Goal: Task Accomplishment & Management: Use online tool/utility

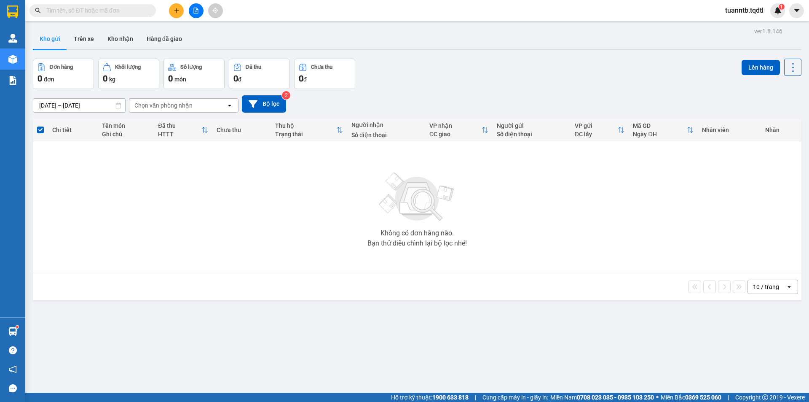
click at [178, 9] on icon "plus" at bounding box center [177, 11] width 6 height 6
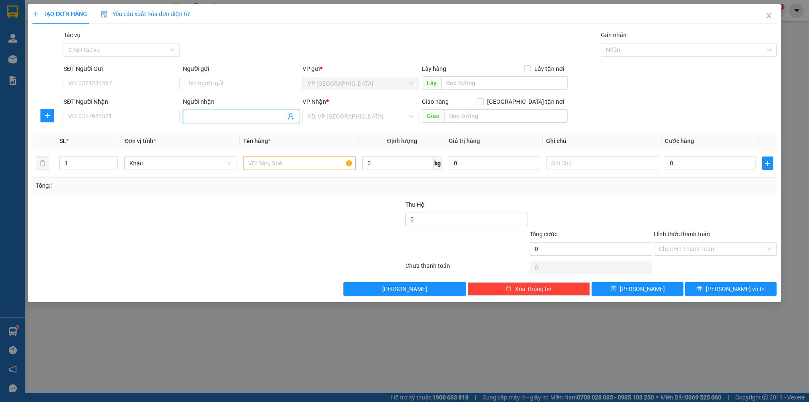
click at [205, 116] on input "Người nhận" at bounding box center [236, 116] width 97 height 9
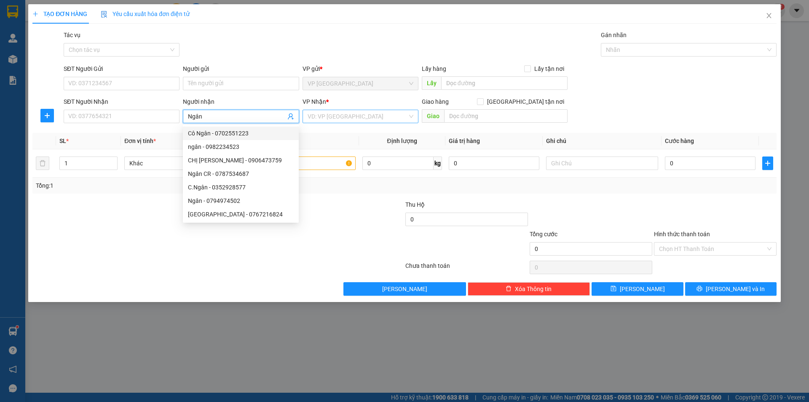
type input "Ngân"
click at [328, 113] on input "search" at bounding box center [358, 116] width 100 height 13
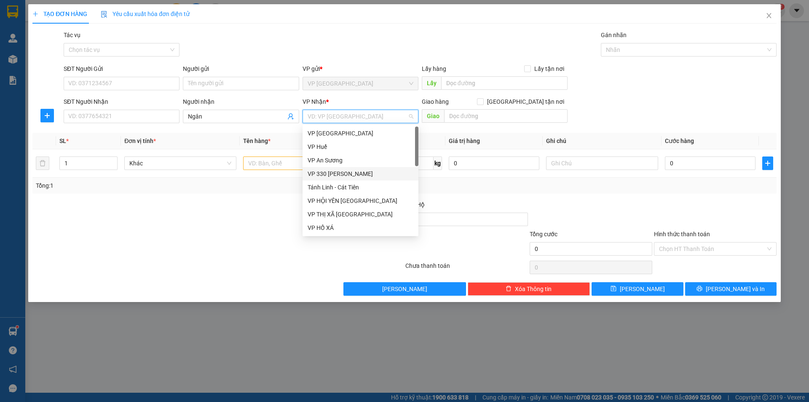
click at [322, 172] on div "VP 330 [PERSON_NAME]" at bounding box center [361, 173] width 106 height 9
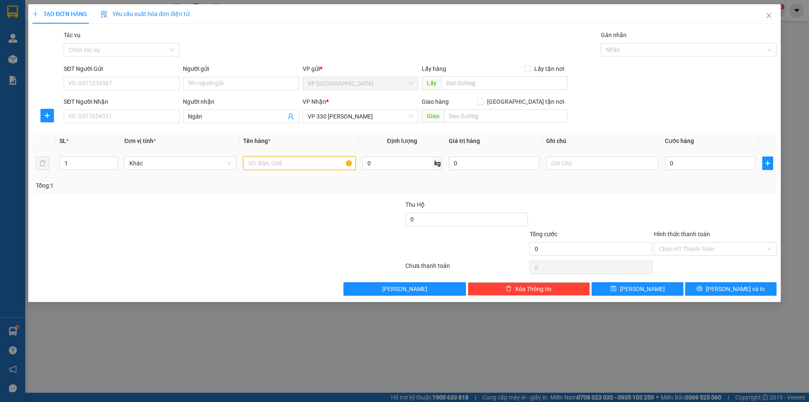
click at [302, 164] on input "text" at bounding box center [299, 162] width 112 height 13
type input "1T BÔNG"
click at [583, 166] on input "text" at bounding box center [602, 162] width 112 height 13
type input "CC"
click at [669, 163] on input "0" at bounding box center [710, 162] width 91 height 13
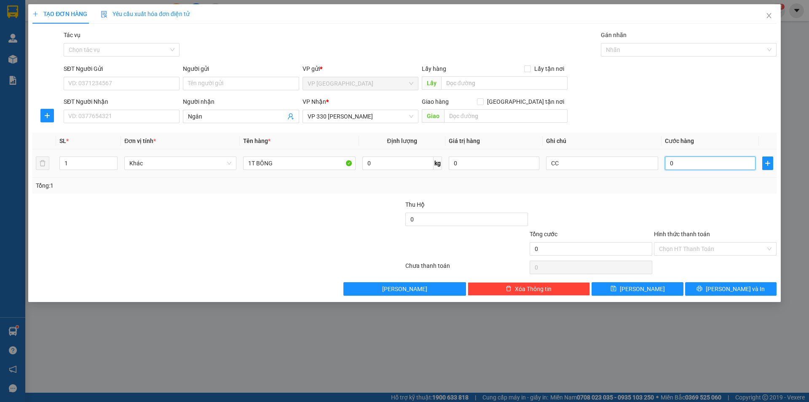
type input "2"
type input "20"
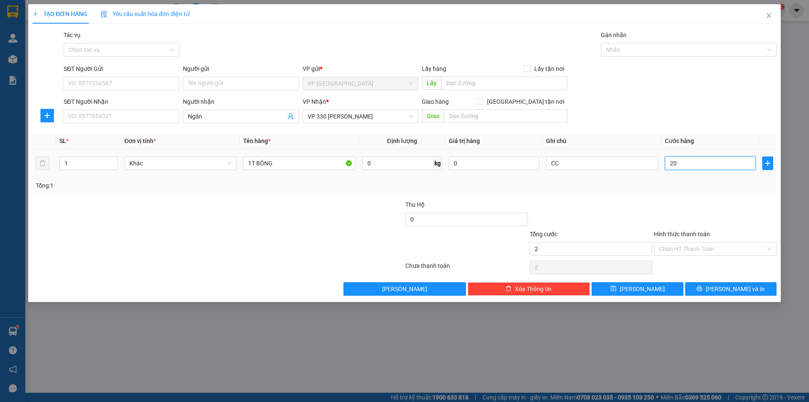
type input "20"
type input "200"
type input "2.000"
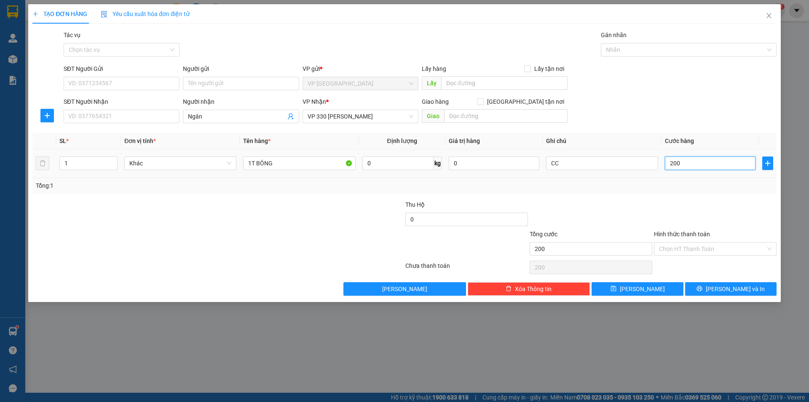
type input "2.000"
type input "20.000"
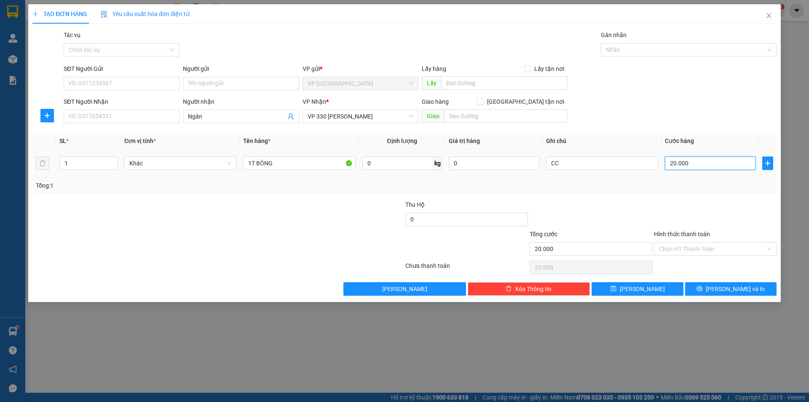
type input "200.000"
click at [667, 293] on button "[PERSON_NAME]" at bounding box center [637, 288] width 91 height 13
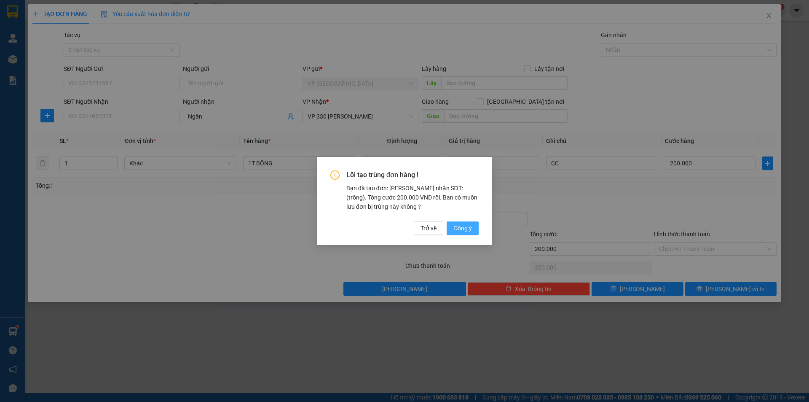
click at [466, 226] on span "Đồng ý" at bounding box center [463, 227] width 19 height 9
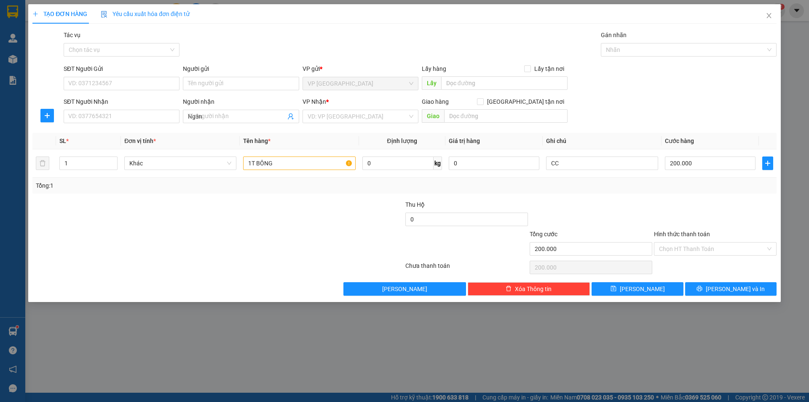
type input "0"
click at [771, 17] on icon "close" at bounding box center [769, 15] width 7 height 7
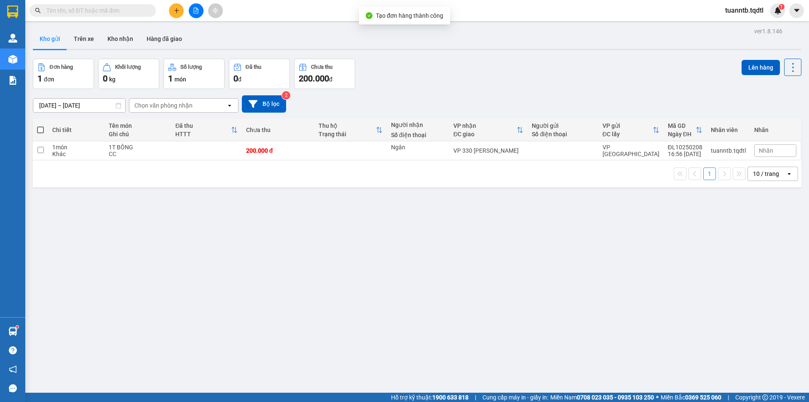
click at [41, 130] on span at bounding box center [40, 129] width 7 height 7
click at [40, 126] on input "checkbox" at bounding box center [40, 126] width 0 height 0
checkbox input "true"
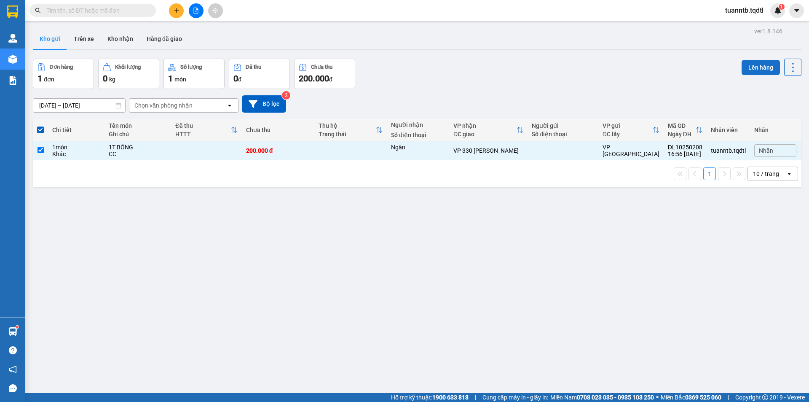
click at [762, 68] on button "Lên hàng" at bounding box center [761, 67] width 38 height 15
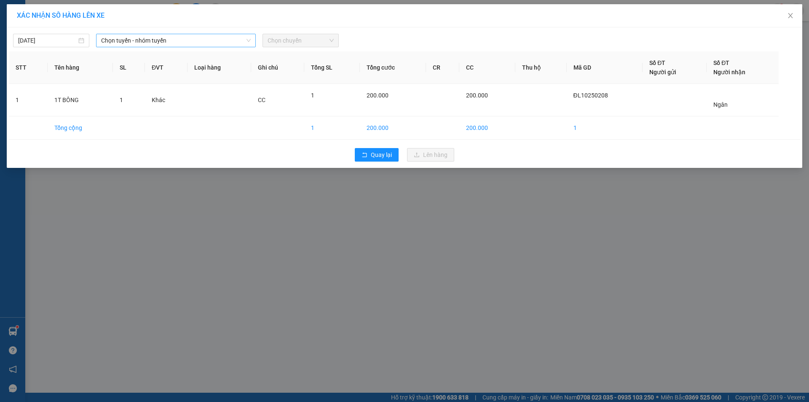
click at [217, 42] on span "Chọn tuyến - nhóm tuyến" at bounding box center [176, 40] width 150 height 13
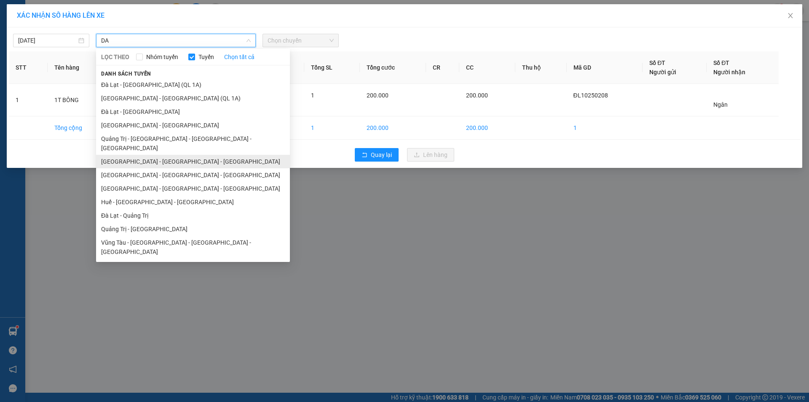
type input "DA"
click at [157, 155] on li "[GEOGRAPHIC_DATA] - [GEOGRAPHIC_DATA] - [GEOGRAPHIC_DATA]" at bounding box center [193, 161] width 194 height 13
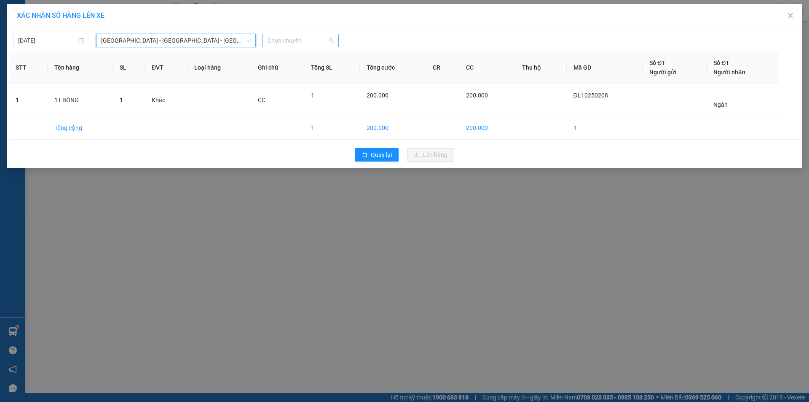
click at [306, 41] on span "Chọn chuyến" at bounding box center [301, 40] width 66 height 13
click at [305, 71] on div "17:10 - 74H-026.50" at bounding box center [301, 70] width 66 height 9
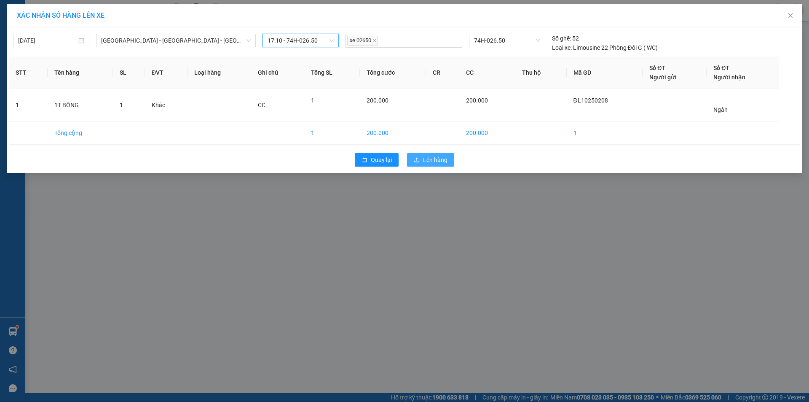
drag, startPoint x: 440, startPoint y: 162, endPoint x: 445, endPoint y: 159, distance: 4.9
click at [441, 160] on span "Lên hàng" at bounding box center [435, 159] width 24 height 9
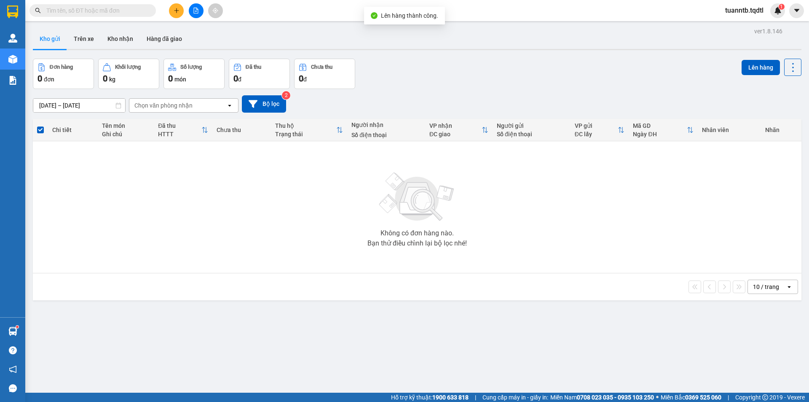
drag, startPoint x: 191, startPoint y: 14, endPoint x: 187, endPoint y: 17, distance: 5.1
click at [193, 12] on button at bounding box center [196, 10] width 15 height 15
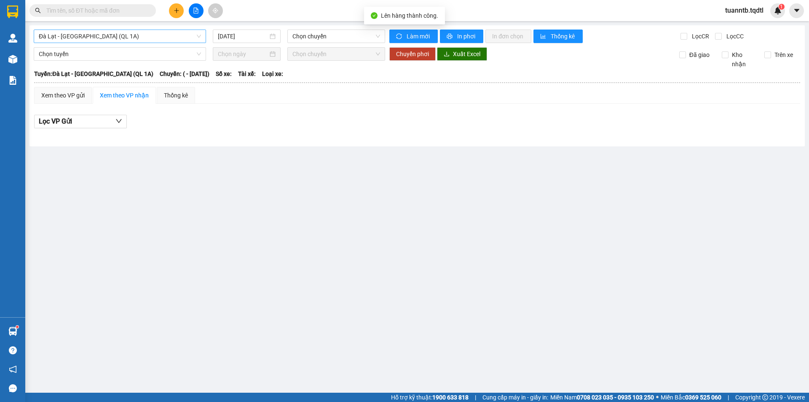
click at [152, 40] on span "Đà Lạt - [GEOGRAPHIC_DATA] (QL 1A)" at bounding box center [120, 36] width 162 height 13
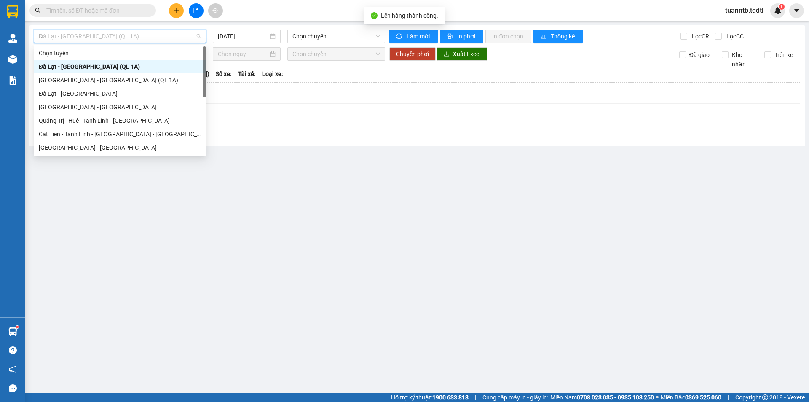
type input "DA"
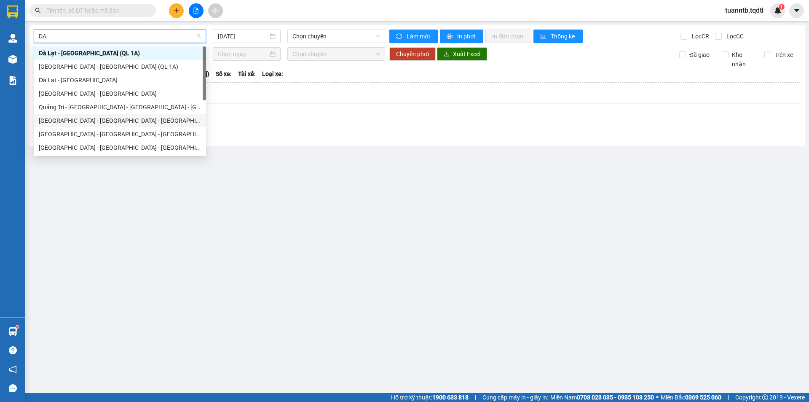
click at [113, 117] on div "[GEOGRAPHIC_DATA] - [GEOGRAPHIC_DATA] - [GEOGRAPHIC_DATA]" at bounding box center [120, 120] width 162 height 9
type input "[DATE]"
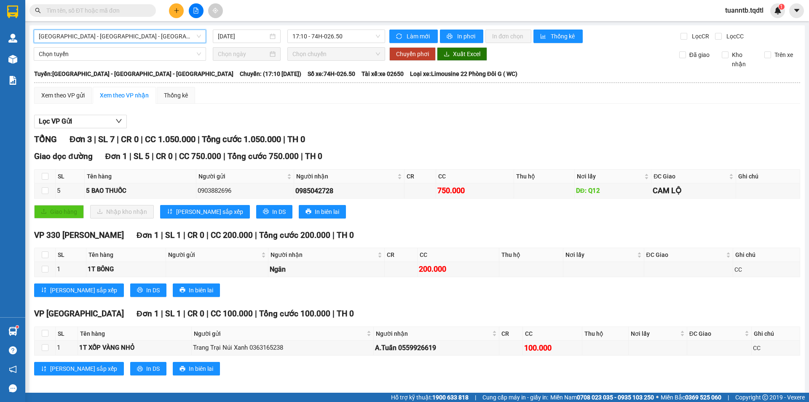
scroll to position [6, 0]
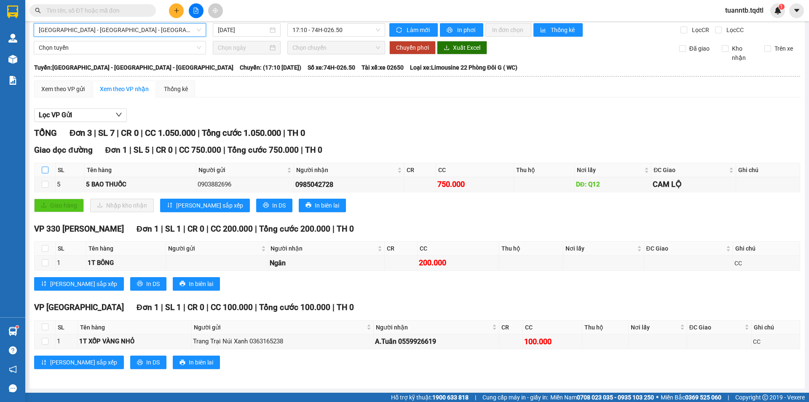
click at [45, 170] on input "checkbox" at bounding box center [45, 169] width 7 height 7
checkbox input "true"
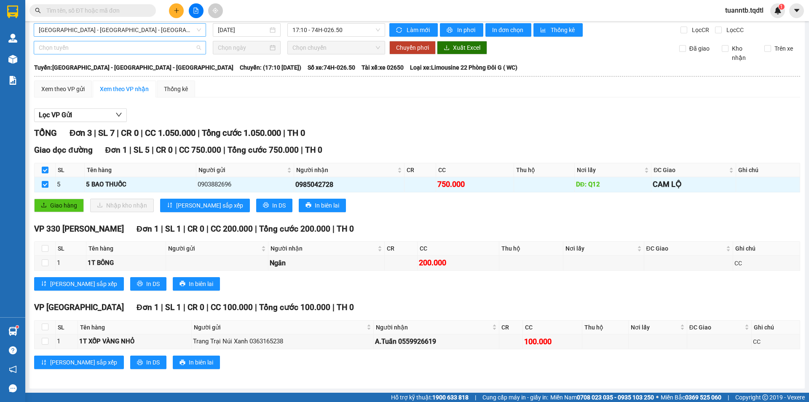
click at [59, 45] on span "Chọn tuyến" at bounding box center [120, 47] width 162 height 13
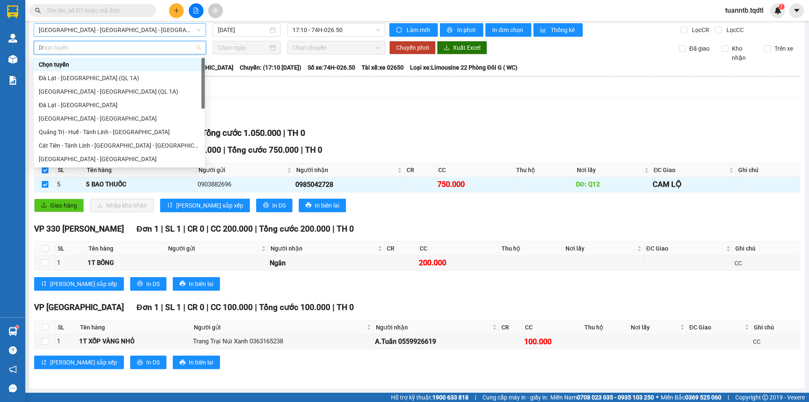
type input "DA"
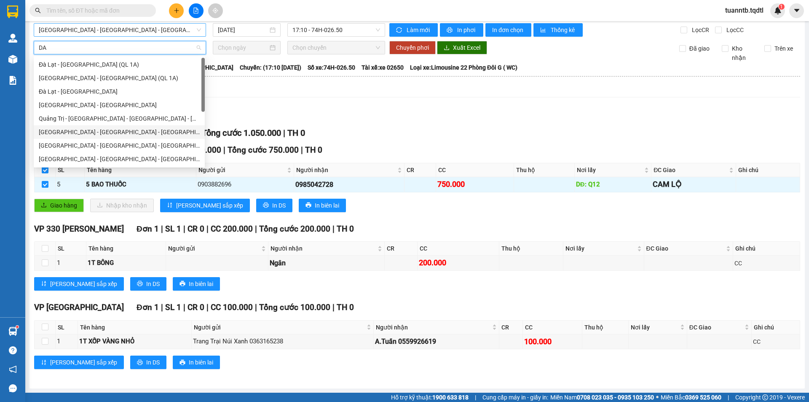
scroll to position [42, 0]
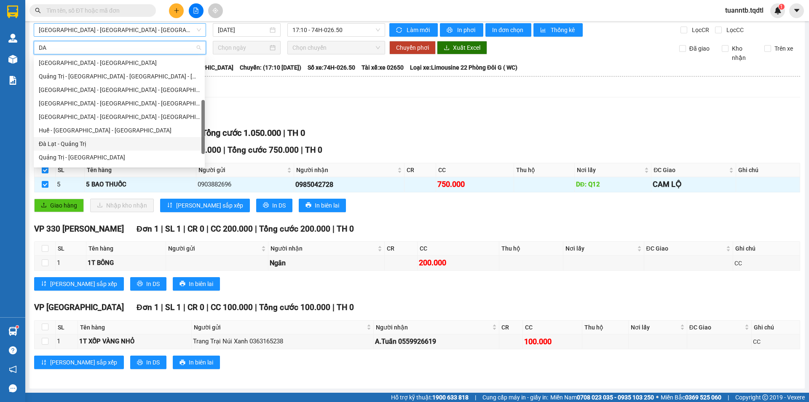
drag, startPoint x: 70, startPoint y: 142, endPoint x: 72, endPoint y: 138, distance: 4.7
click at [70, 143] on div "Đà Lạt - Quảng Trị" at bounding box center [119, 143] width 161 height 9
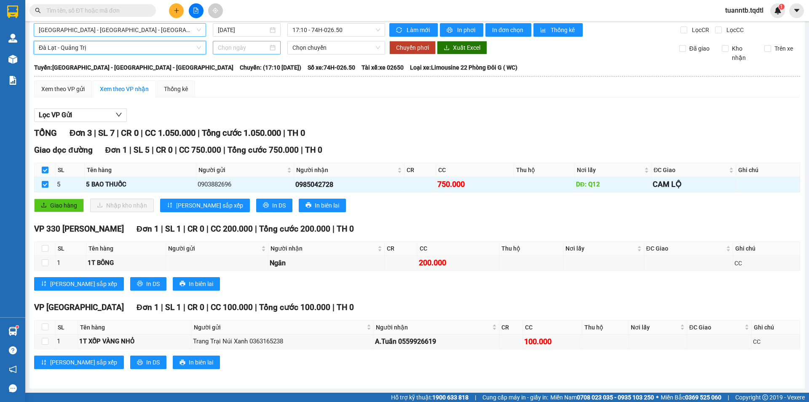
click at [258, 47] on input at bounding box center [243, 47] width 50 height 9
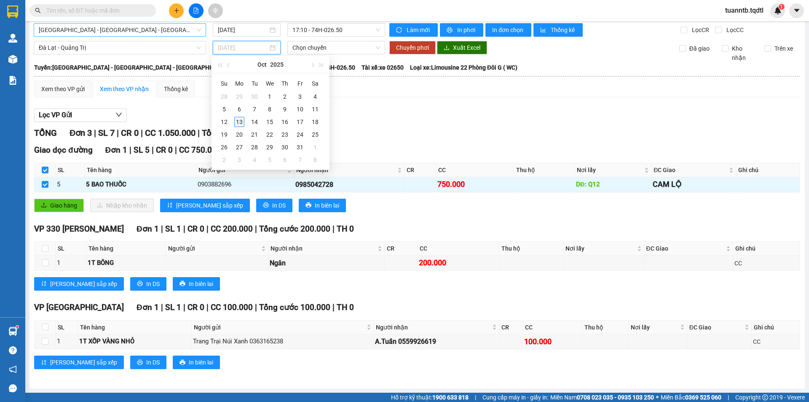
type input "[DATE]"
click at [238, 125] on div "13" at bounding box center [239, 122] width 10 height 10
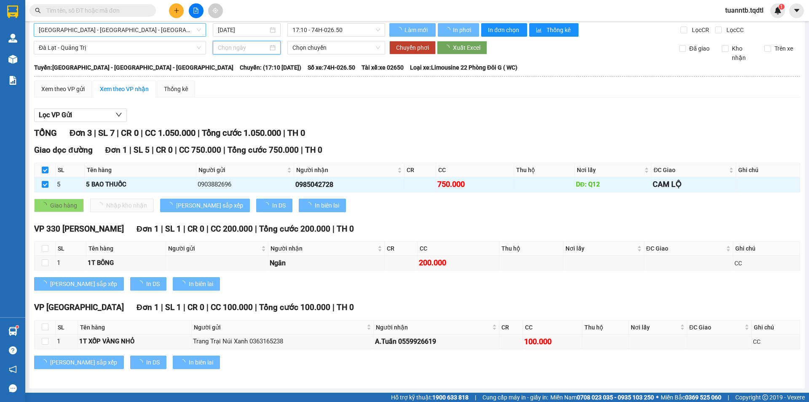
type input "[DATE]"
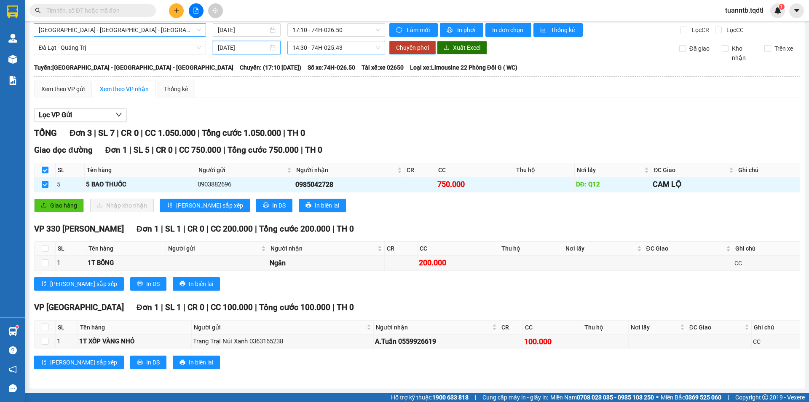
click at [330, 51] on span "14:30 - 74H-025.43" at bounding box center [337, 47] width 88 height 13
click at [339, 76] on div "14:30 - 74H-025.43" at bounding box center [323, 77] width 66 height 9
click at [404, 47] on span "Chuyển phơi" at bounding box center [412, 47] width 33 height 9
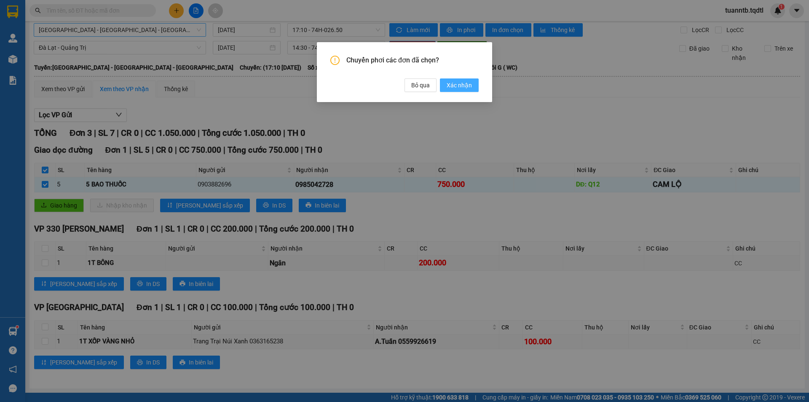
click at [452, 87] on span "Xác nhận" at bounding box center [459, 85] width 25 height 9
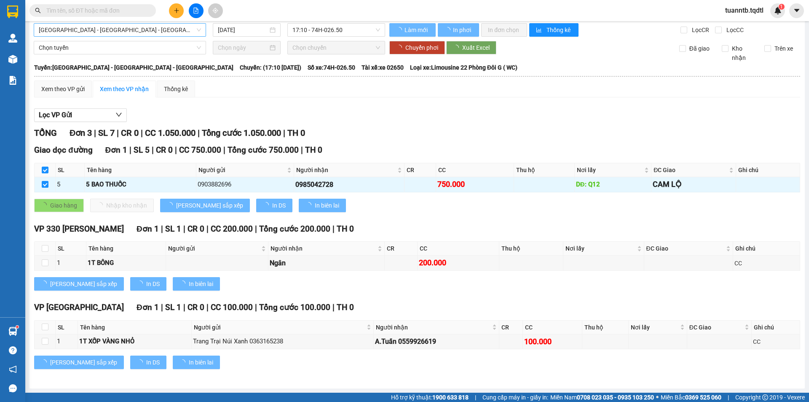
checkbox input "false"
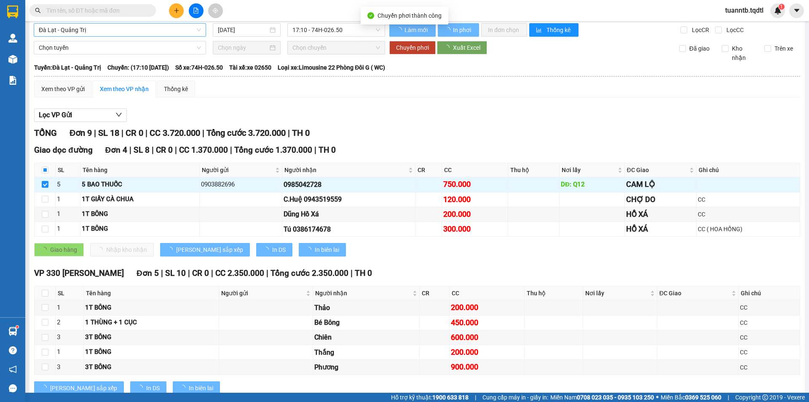
checkbox input "false"
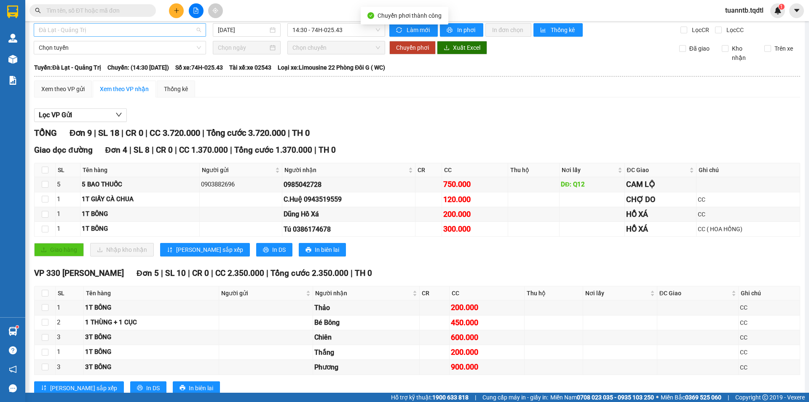
click at [125, 30] on span "Đà Lạt - Quảng Trị" at bounding box center [120, 30] width 162 height 13
type input "DA"
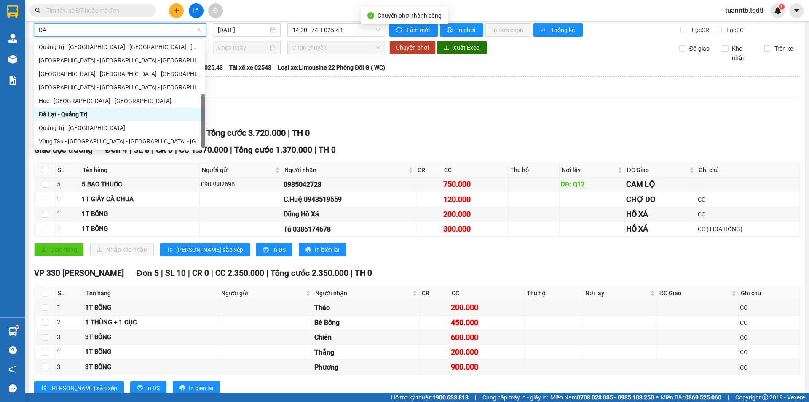
scroll to position [54, 0]
click at [73, 61] on div "[GEOGRAPHIC_DATA] - [GEOGRAPHIC_DATA] - [GEOGRAPHIC_DATA]" at bounding box center [119, 60] width 161 height 9
type input "[DATE]"
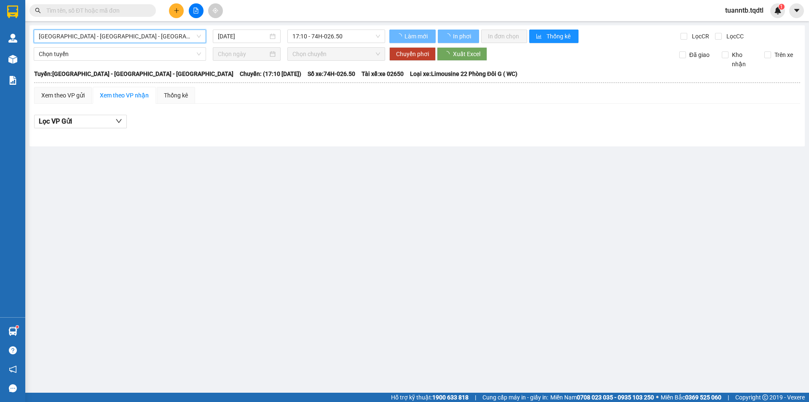
scroll to position [0, 0]
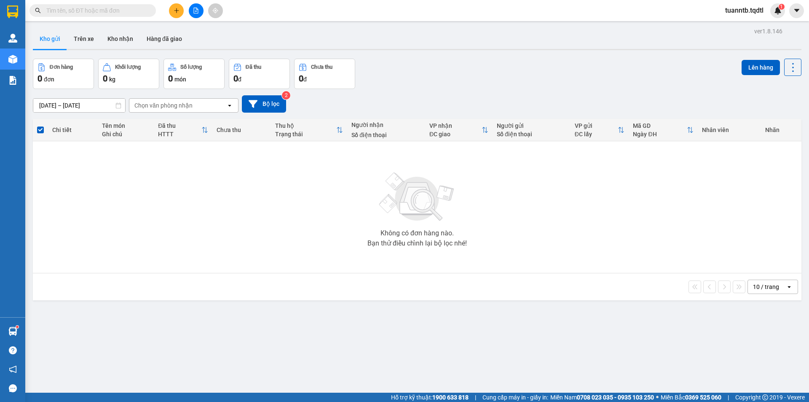
click at [196, 13] on icon "file-add" at bounding box center [196, 11] width 6 height 6
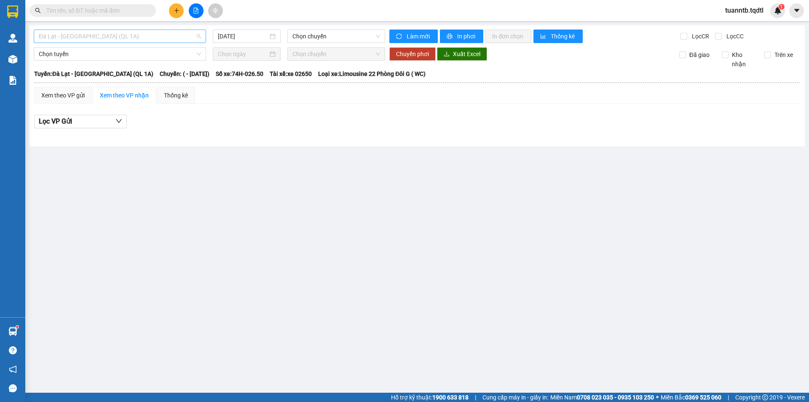
click at [142, 35] on span "Đà Lạt - [GEOGRAPHIC_DATA] (QL 1A)" at bounding box center [120, 36] width 162 height 13
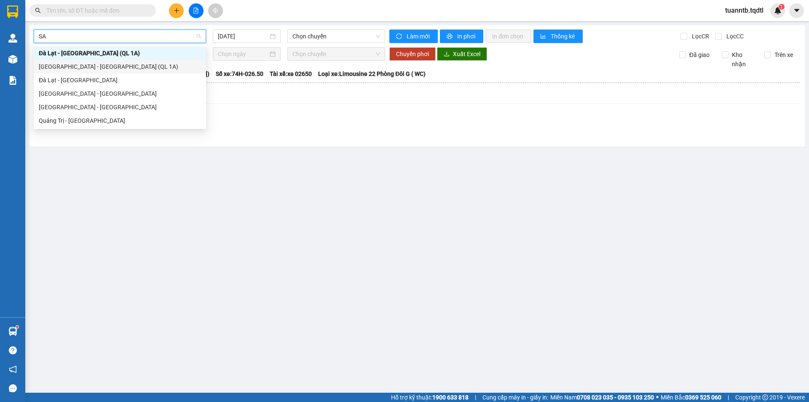
type input "SAI"
click at [68, 93] on div "[GEOGRAPHIC_DATA] - [GEOGRAPHIC_DATA]" at bounding box center [120, 93] width 162 height 9
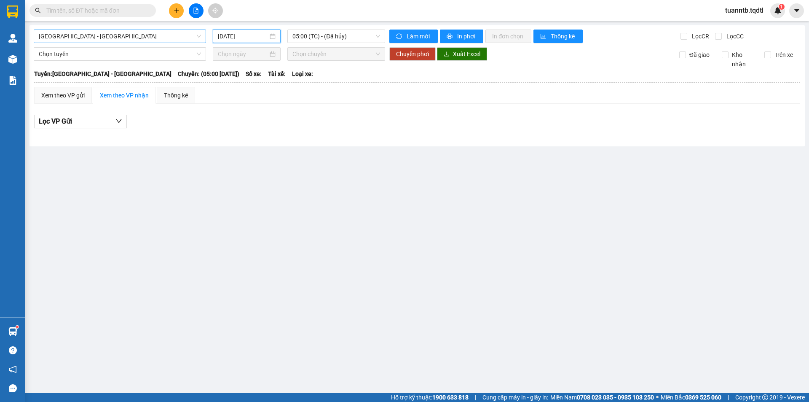
click at [258, 35] on input "[DATE]" at bounding box center [243, 36] width 50 height 9
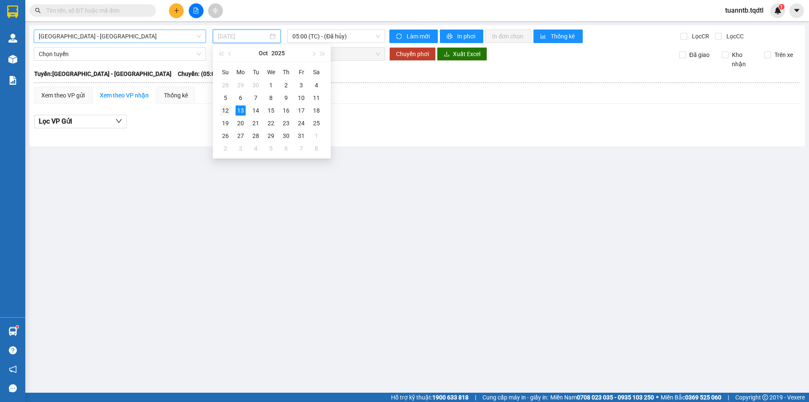
click at [224, 109] on div "12" at bounding box center [225, 110] width 10 height 10
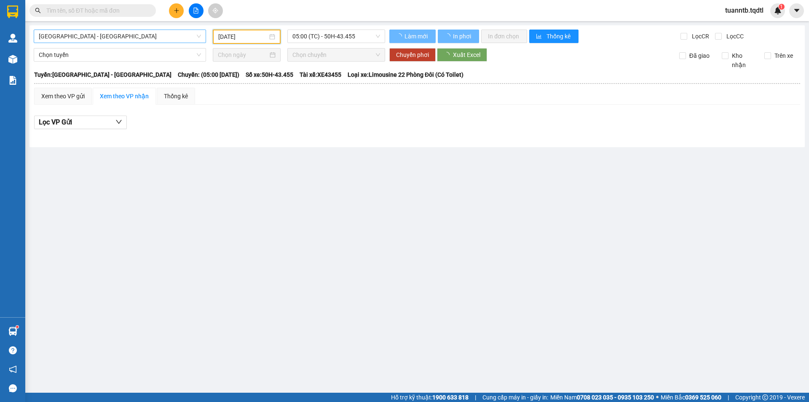
click at [317, 37] on span "05:00 (TC) - 50H-43.455" at bounding box center [337, 36] width 88 height 13
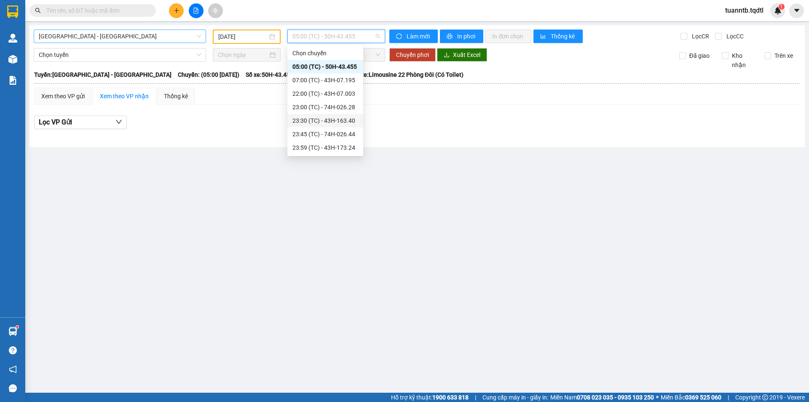
click at [354, 121] on div "23:30 (TC) - 43H-163.40" at bounding box center [326, 120] width 66 height 9
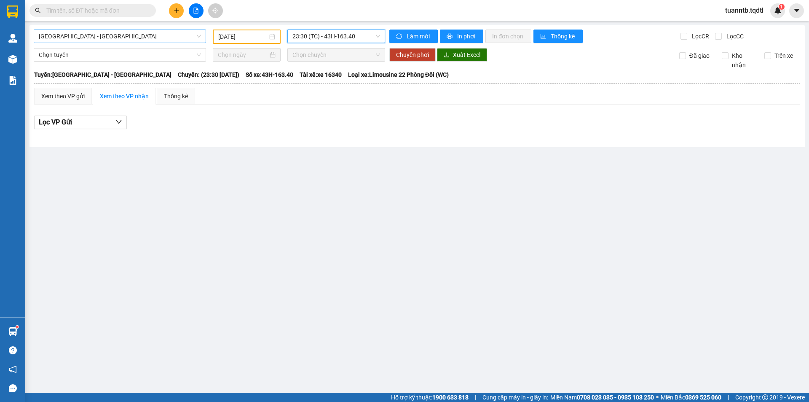
click at [352, 41] on span "23:30 (TC) - 43H-163.40" at bounding box center [337, 36] width 88 height 13
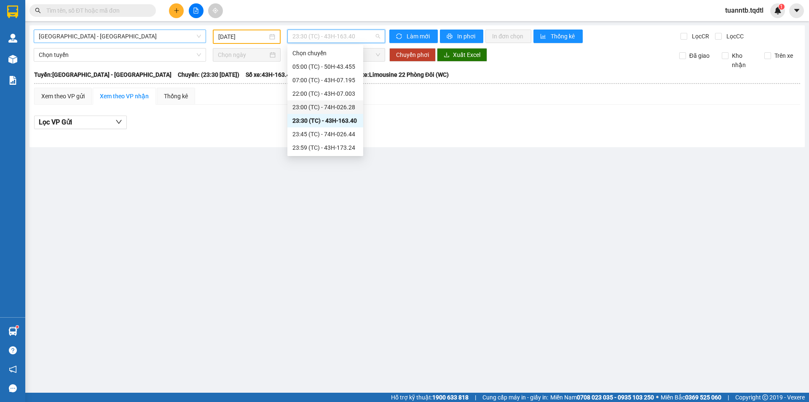
click at [349, 110] on div "23:00 (TC) - 74H-026.28" at bounding box center [326, 106] width 66 height 9
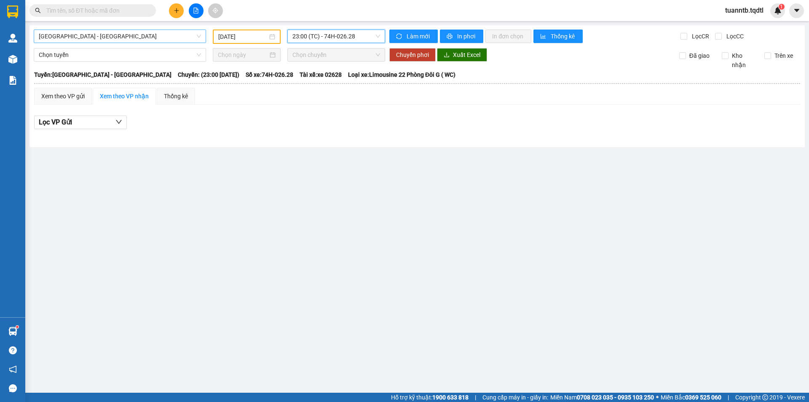
click at [240, 38] on input "[DATE]" at bounding box center [242, 36] width 49 height 9
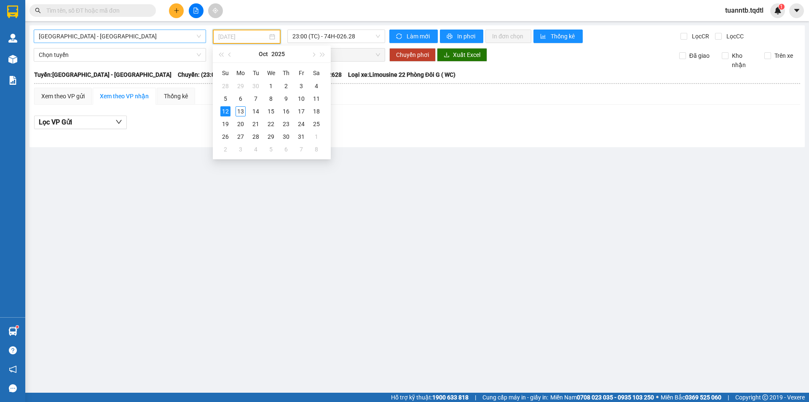
type input "[DATE]"
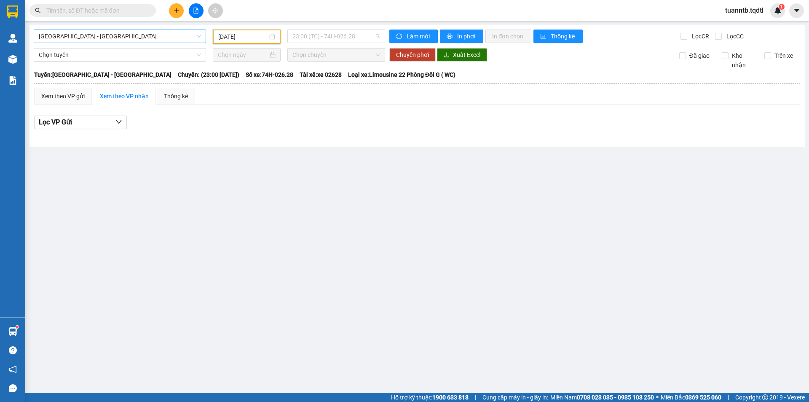
drag, startPoint x: 344, startPoint y: 36, endPoint x: 344, endPoint y: 51, distance: 15.2
click at [345, 35] on span "23:00 (TC) - 74H-026.28" at bounding box center [337, 36] width 88 height 13
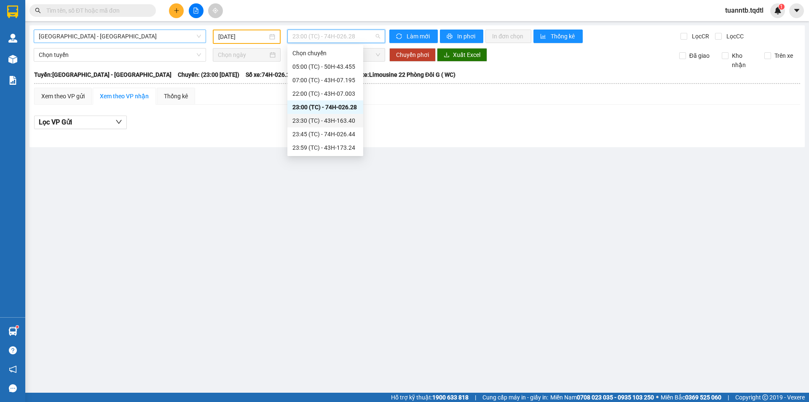
click at [353, 118] on div "23:30 (TC) - 43H-163.40" at bounding box center [326, 120] width 66 height 9
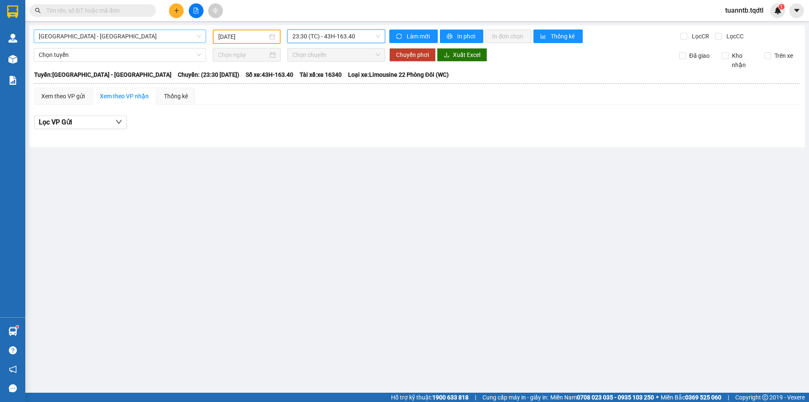
click at [346, 40] on span "23:30 (TC) - 43H-163.40" at bounding box center [337, 36] width 88 height 13
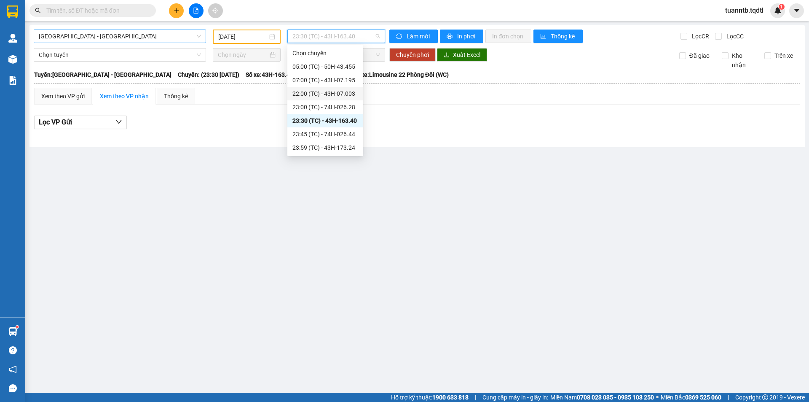
click at [339, 90] on div "22:00 (TC) - 43H-07.003" at bounding box center [326, 93] width 66 height 9
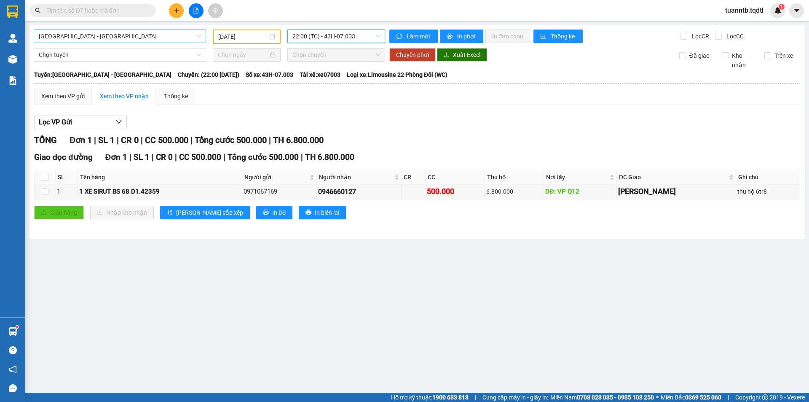
click at [89, 36] on span "[GEOGRAPHIC_DATA] - [GEOGRAPHIC_DATA]" at bounding box center [120, 36] width 162 height 13
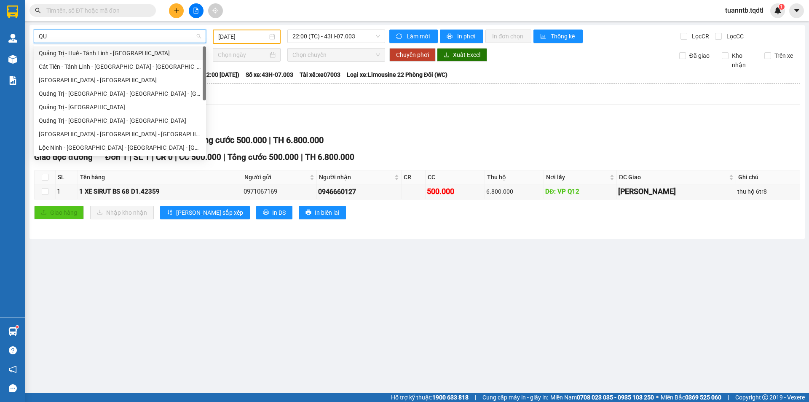
type input "QUA"
click at [87, 56] on div "Quảng Trị - Huế - Tánh Linh - [GEOGRAPHIC_DATA]" at bounding box center [120, 52] width 162 height 9
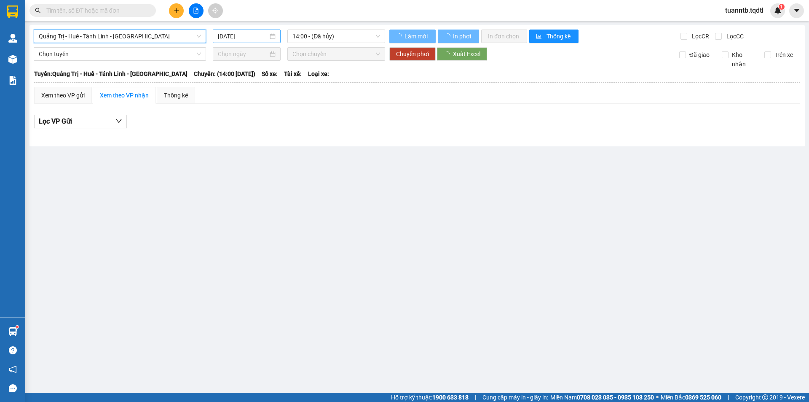
click at [231, 38] on input "[DATE]" at bounding box center [243, 36] width 50 height 9
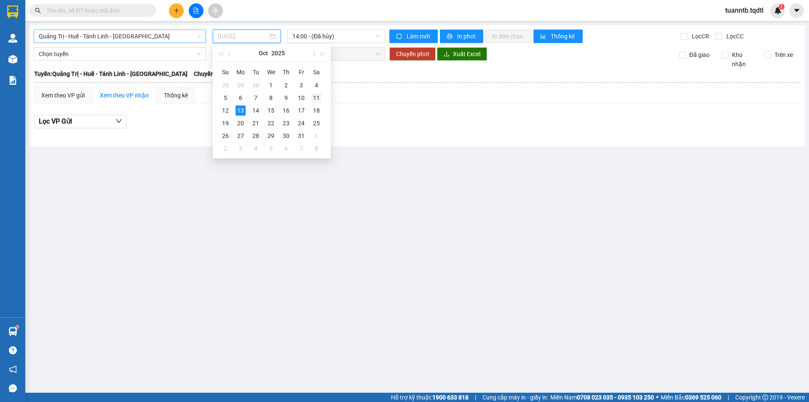
click at [316, 97] on div "11" at bounding box center [316, 98] width 10 height 10
type input "[DATE]"
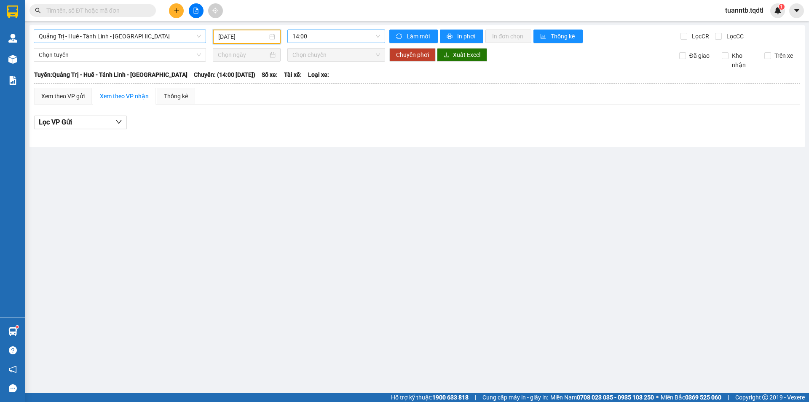
click at [345, 35] on span "14:00" at bounding box center [337, 36] width 88 height 13
click at [332, 83] on div "14:01 - 74H-025.54" at bounding box center [326, 79] width 66 height 9
